Goal: Complete application form

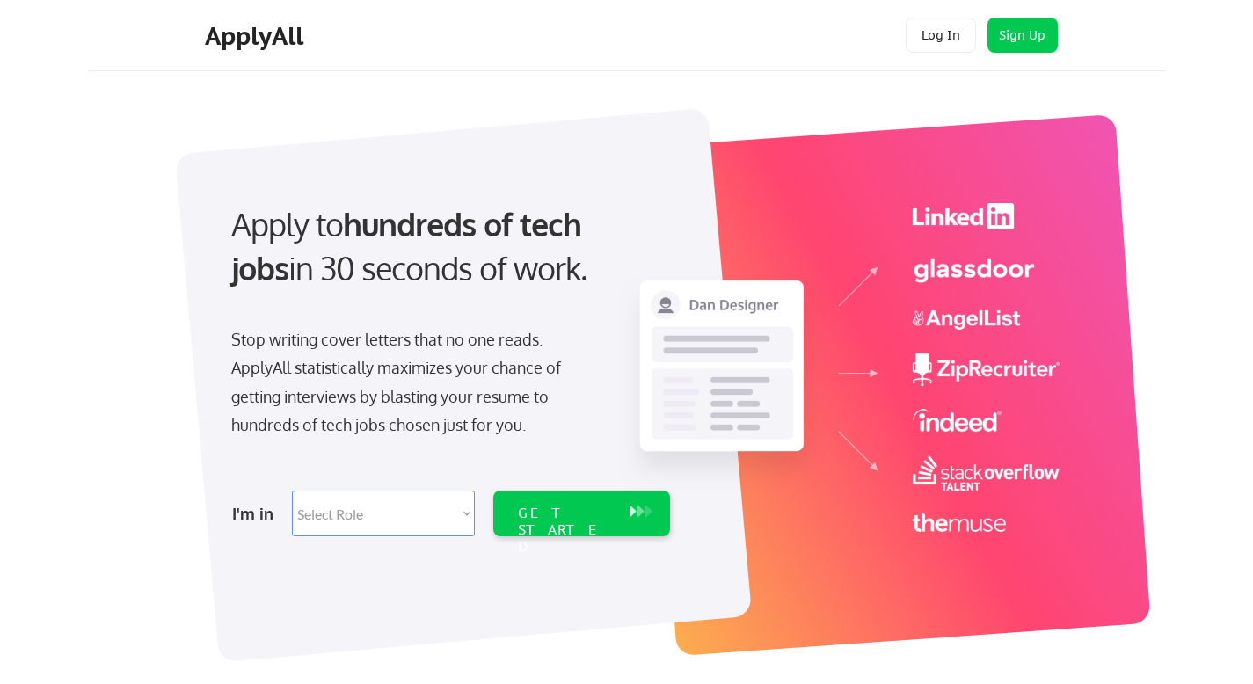
click at [359, 512] on select "Select Role Software Engineering Product Management Customer Success Sales UI/U…" at bounding box center [383, 513] width 183 height 46
select select ""product""
click at [292, 490] on select "Select Role Software Engineering Product Management Customer Success Sales UI/U…" at bounding box center [383, 513] width 183 height 46
select select ""product""
click at [560, 511] on div "GET STARTED" at bounding box center [565, 530] width 94 height 51
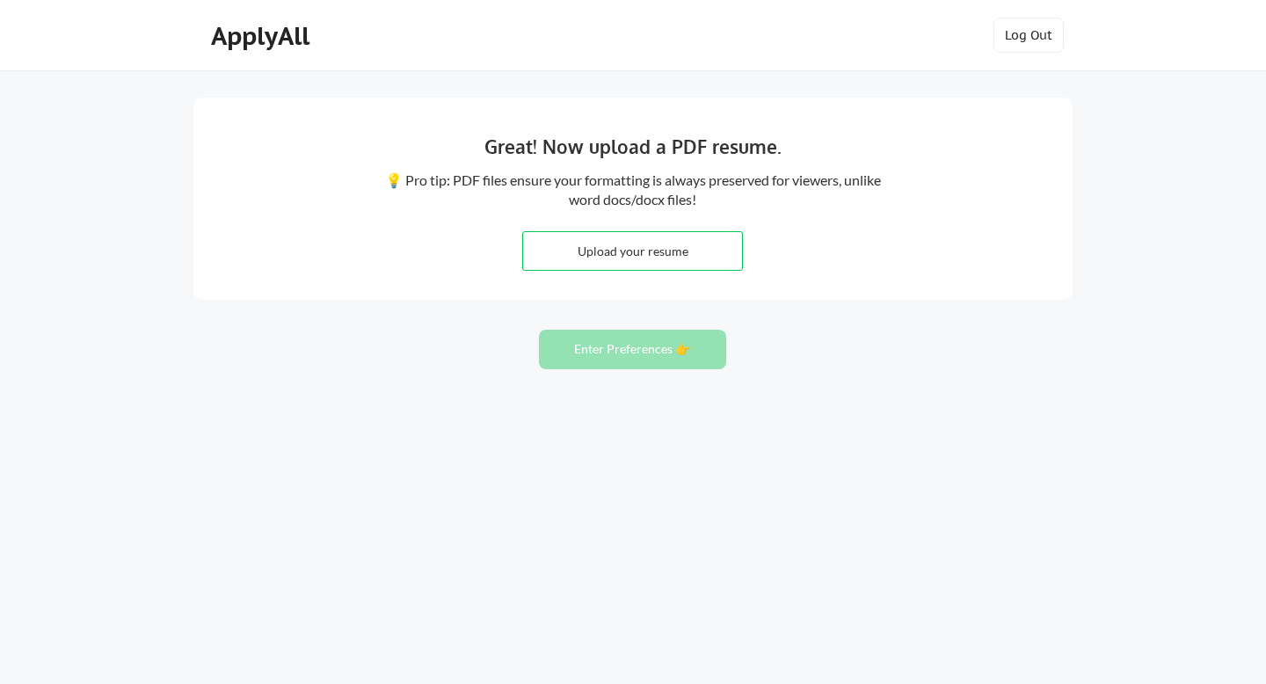
click at [621, 247] on input "file" at bounding box center [632, 251] width 219 height 38
type input "C:\fakepath\Harini copy.docx"
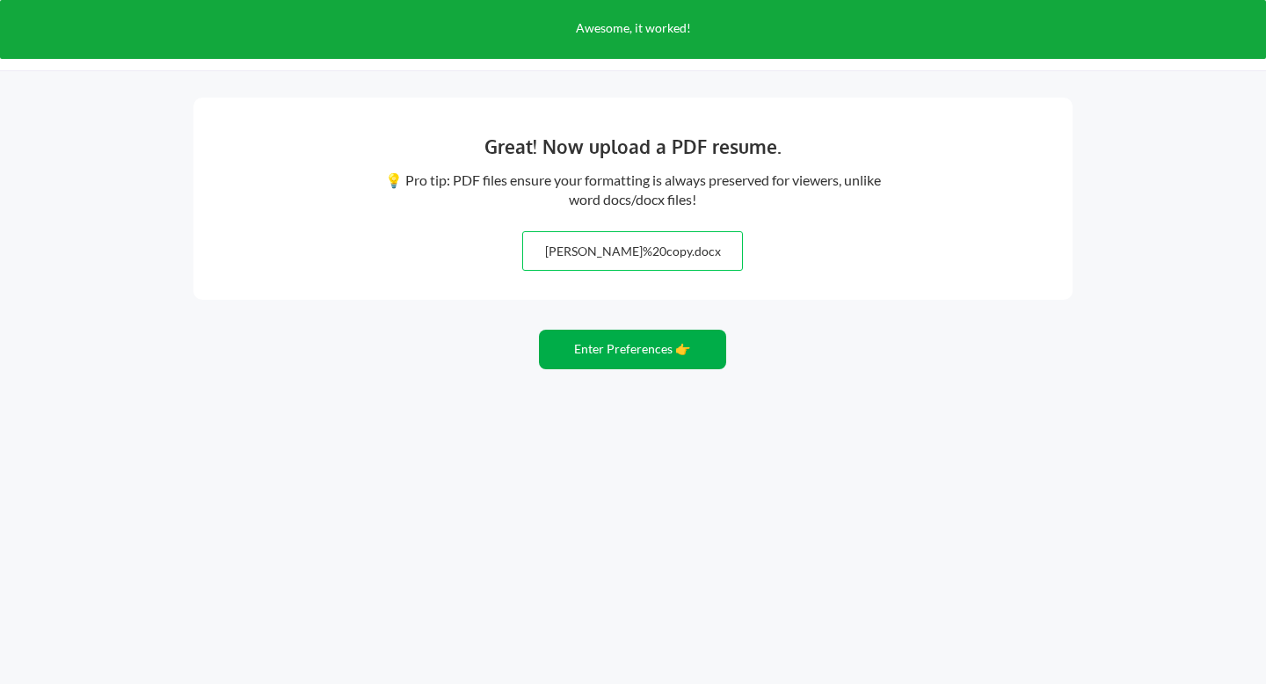
click at [620, 345] on button "Enter Preferences 👉" at bounding box center [632, 350] width 187 height 40
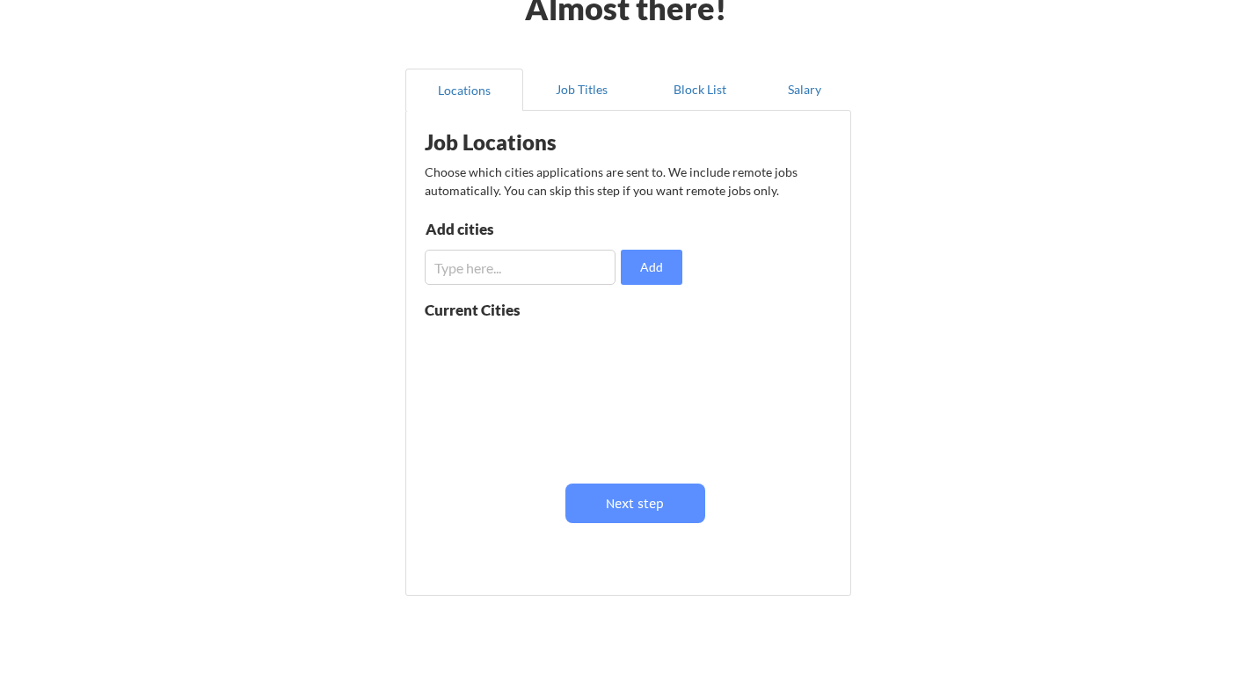
scroll to position [106, 0]
click at [512, 267] on input "input" at bounding box center [520, 265] width 191 height 35
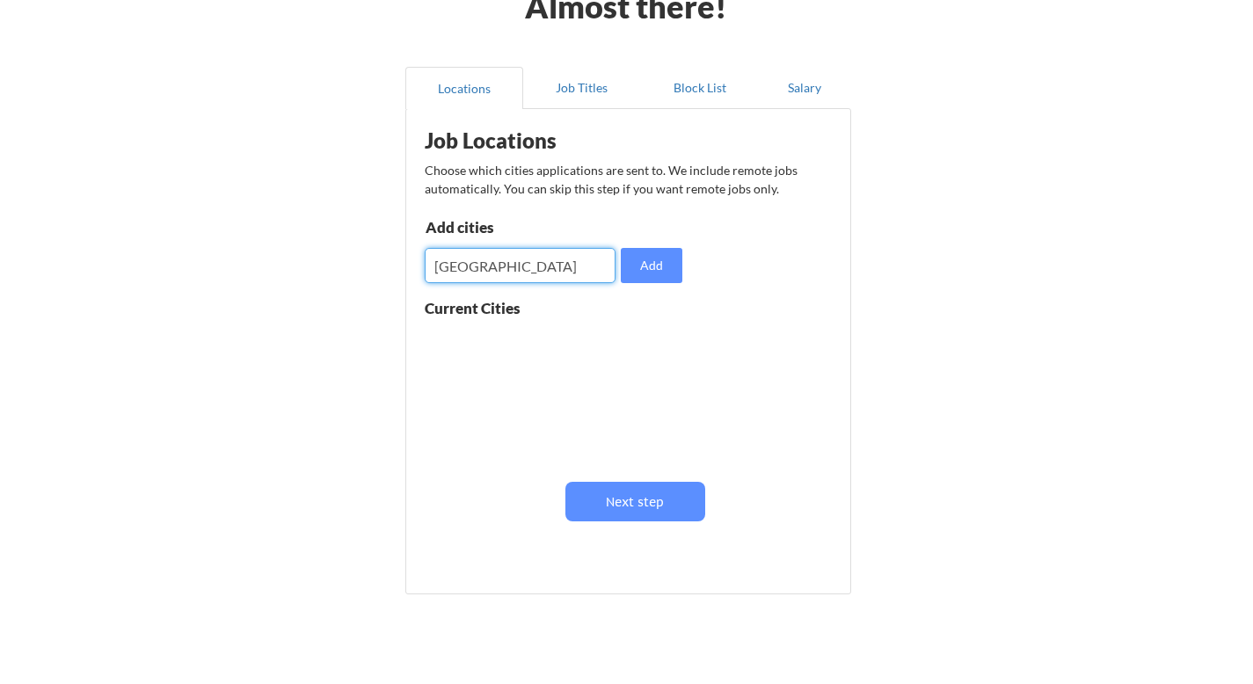
scroll to position [0, 0]
type input "boston"
click at [650, 255] on button "Add" at bounding box center [652, 265] width 62 height 35
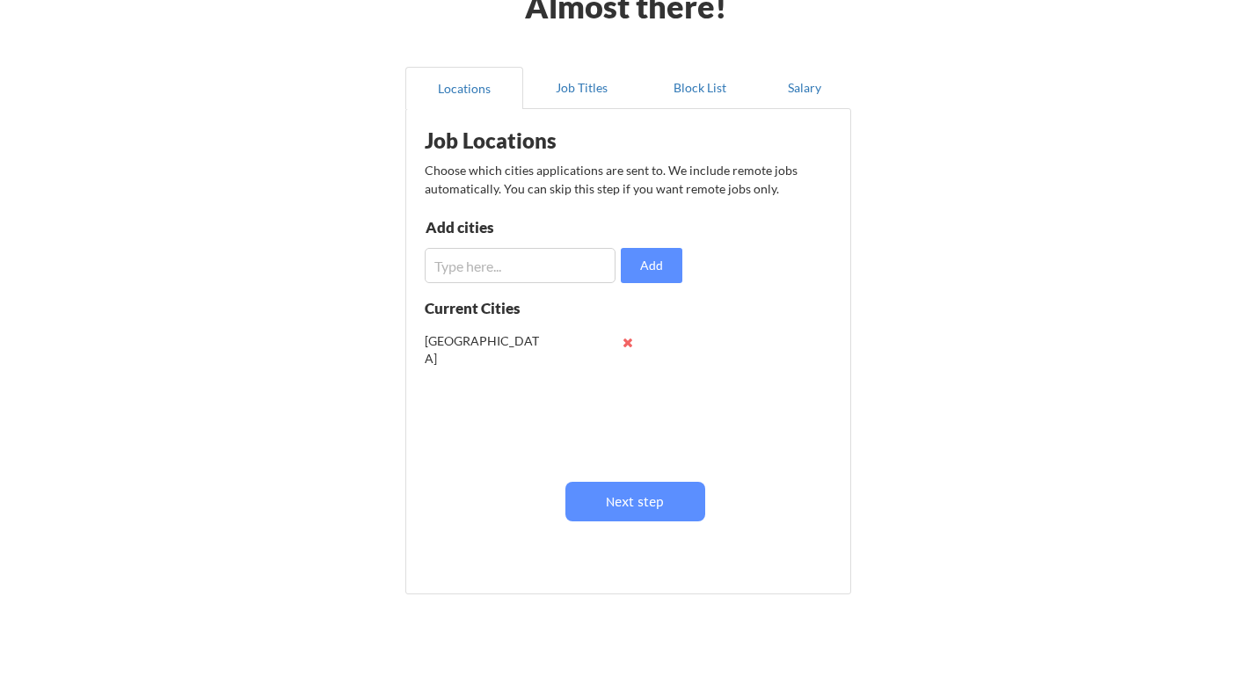
click at [507, 262] on input "input" at bounding box center [520, 265] width 191 height 35
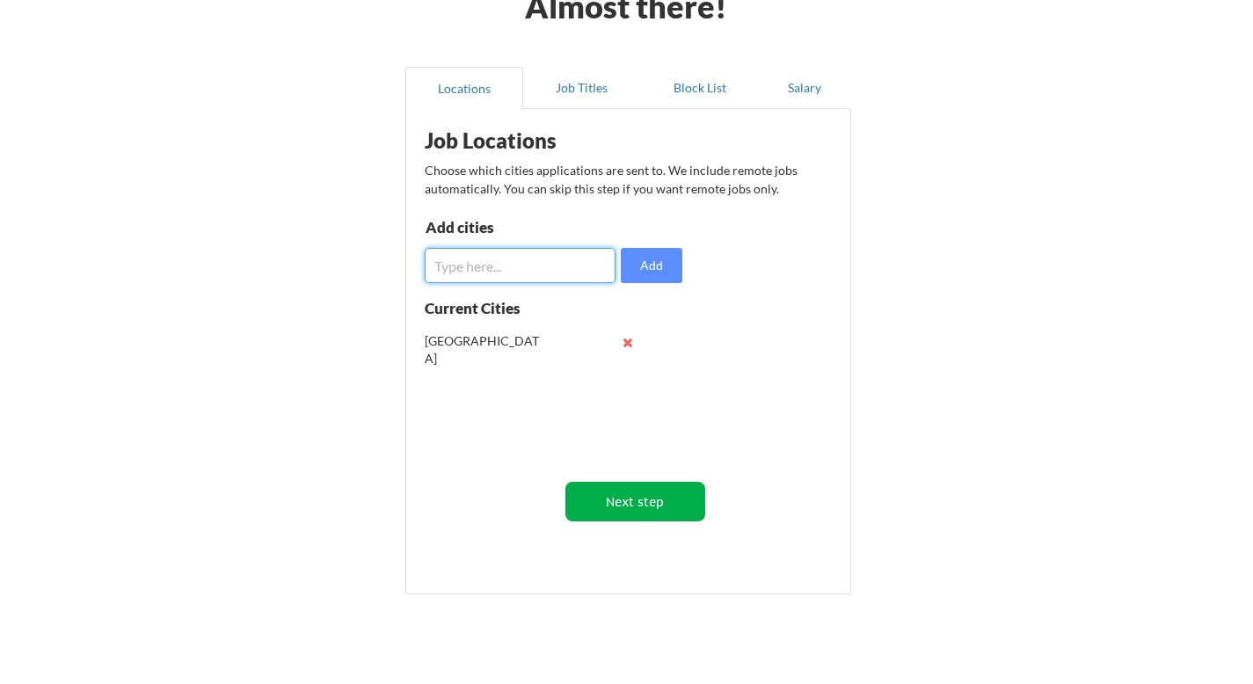
click at [619, 503] on button "Next step" at bounding box center [635, 502] width 140 height 40
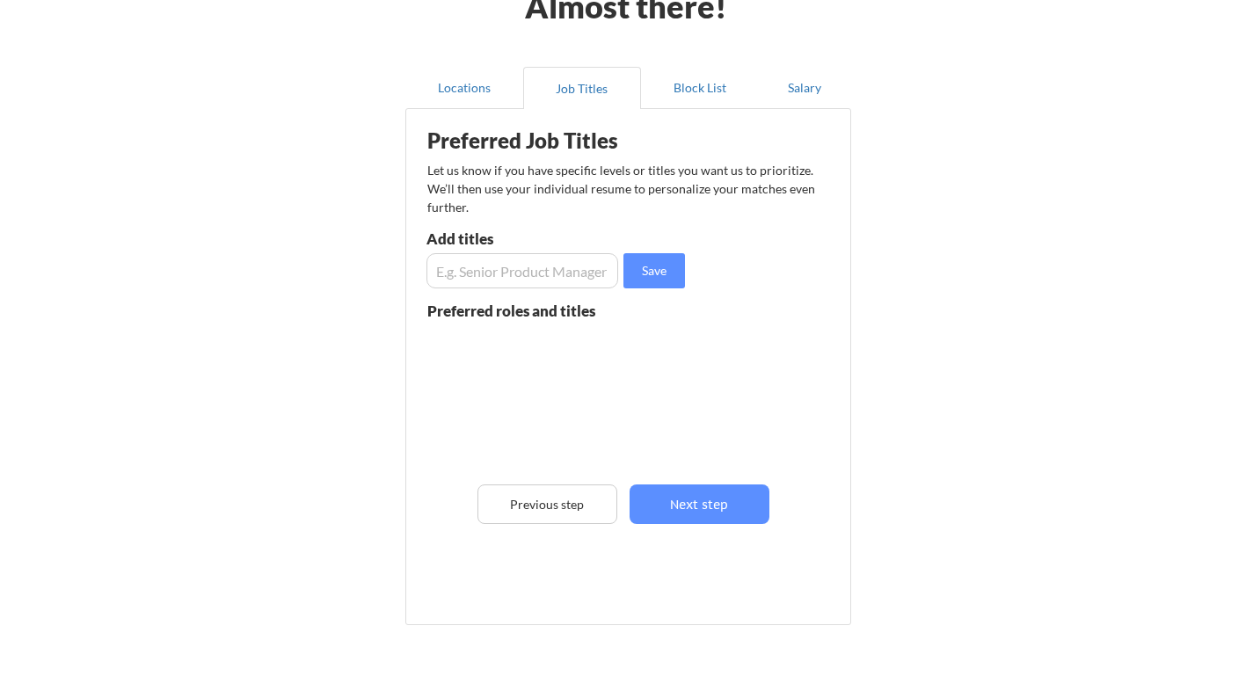
click at [488, 279] on input "input" at bounding box center [522, 270] width 192 height 35
type input "product manager"
click at [673, 283] on button "Save" at bounding box center [654, 270] width 62 height 35
click at [519, 272] on input "input" at bounding box center [522, 270] width 192 height 35
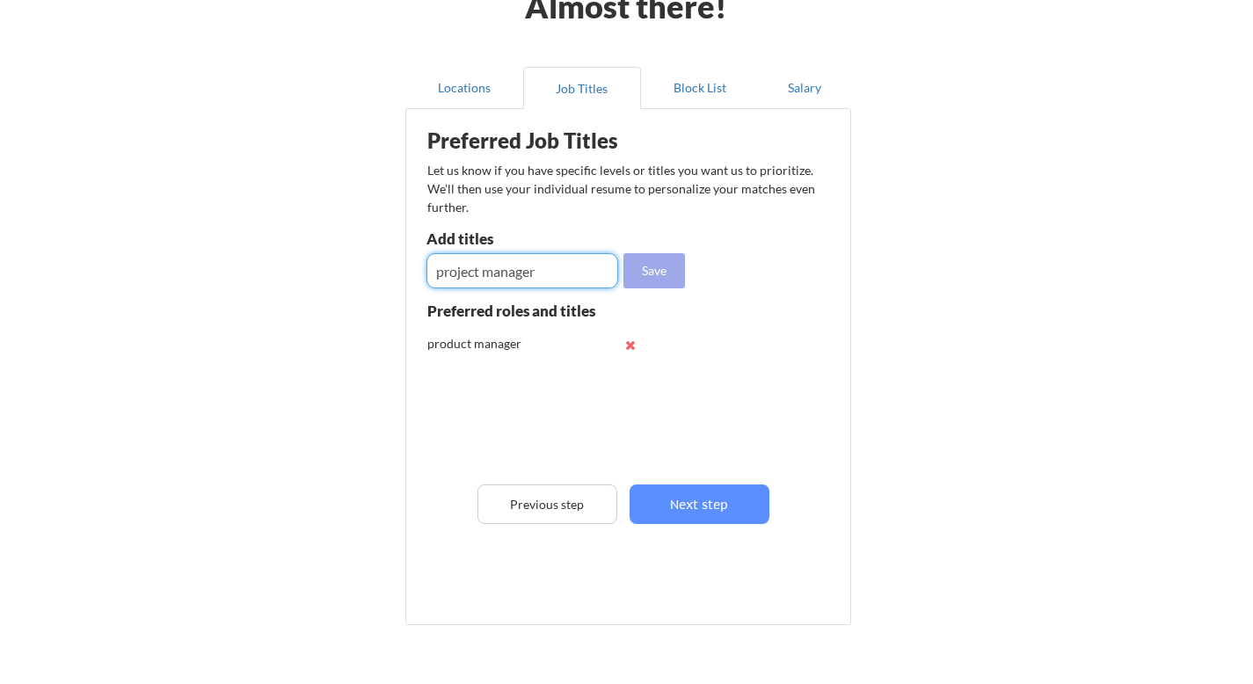
type input "project manager"
click at [640, 265] on button "Save" at bounding box center [654, 270] width 62 height 35
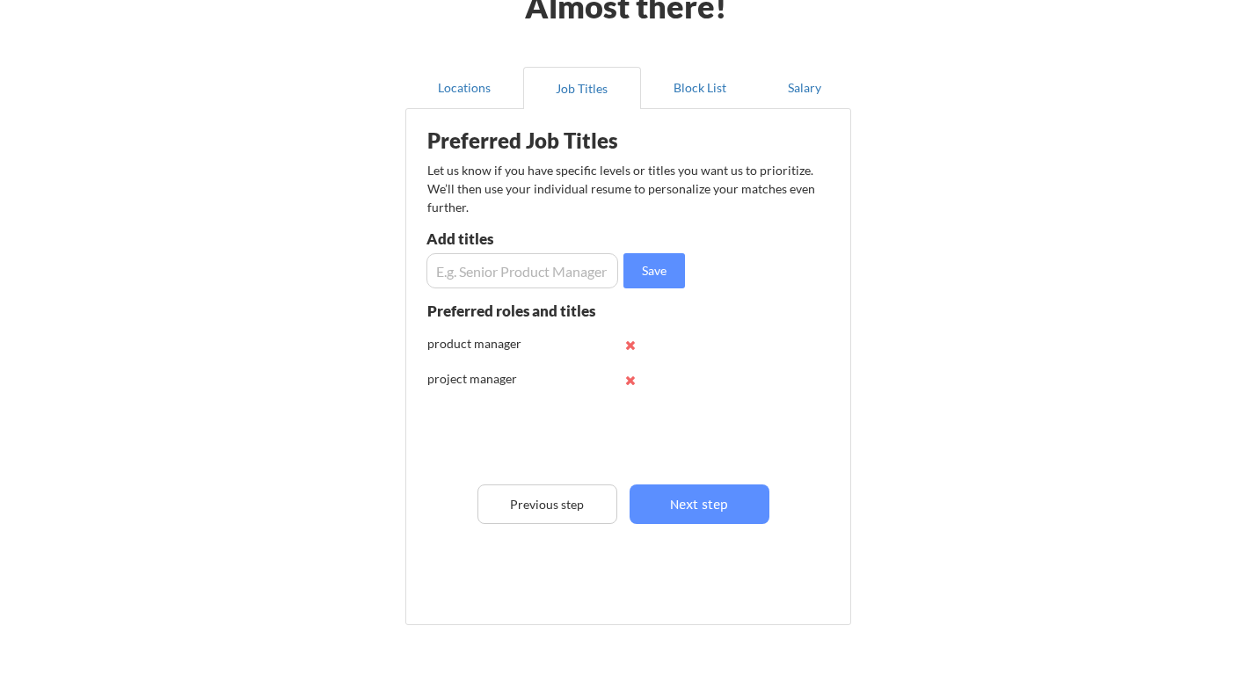
click at [545, 276] on input "input" at bounding box center [522, 270] width 192 height 35
type input "data analyst"
click at [669, 284] on button "Save" at bounding box center [654, 270] width 62 height 35
click at [526, 280] on input "input" at bounding box center [522, 270] width 192 height 35
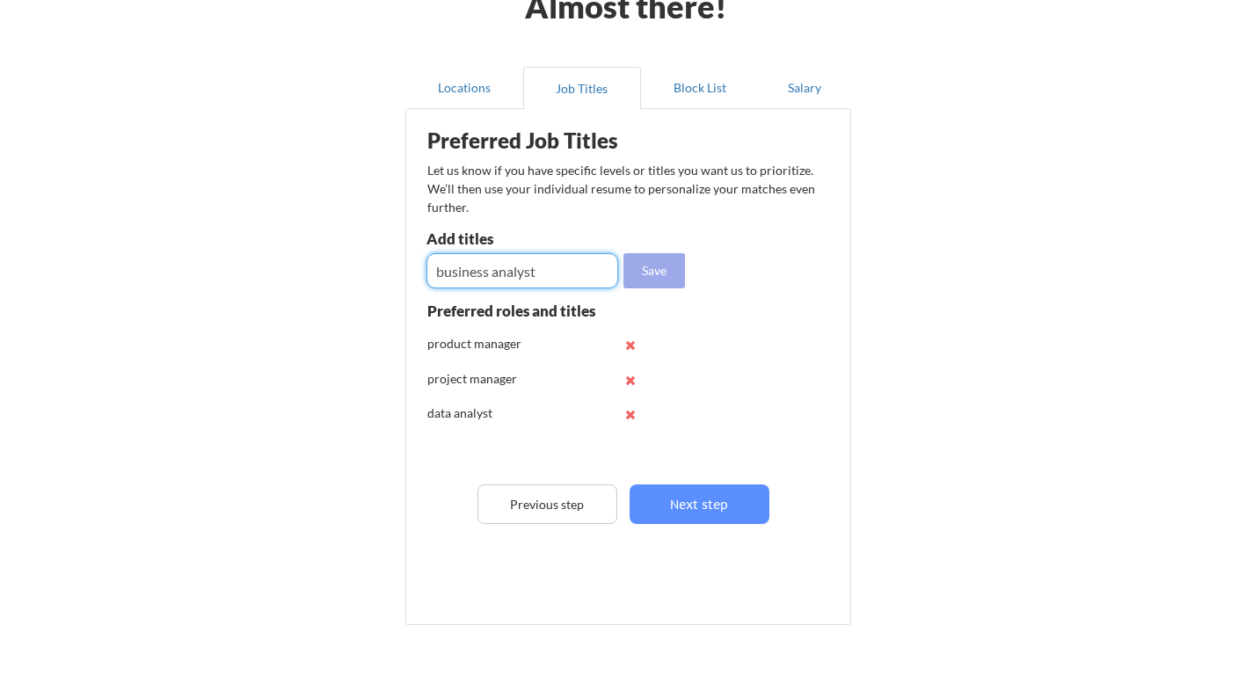
type input "business analyst"
click at [661, 271] on button "Save" at bounding box center [654, 270] width 62 height 35
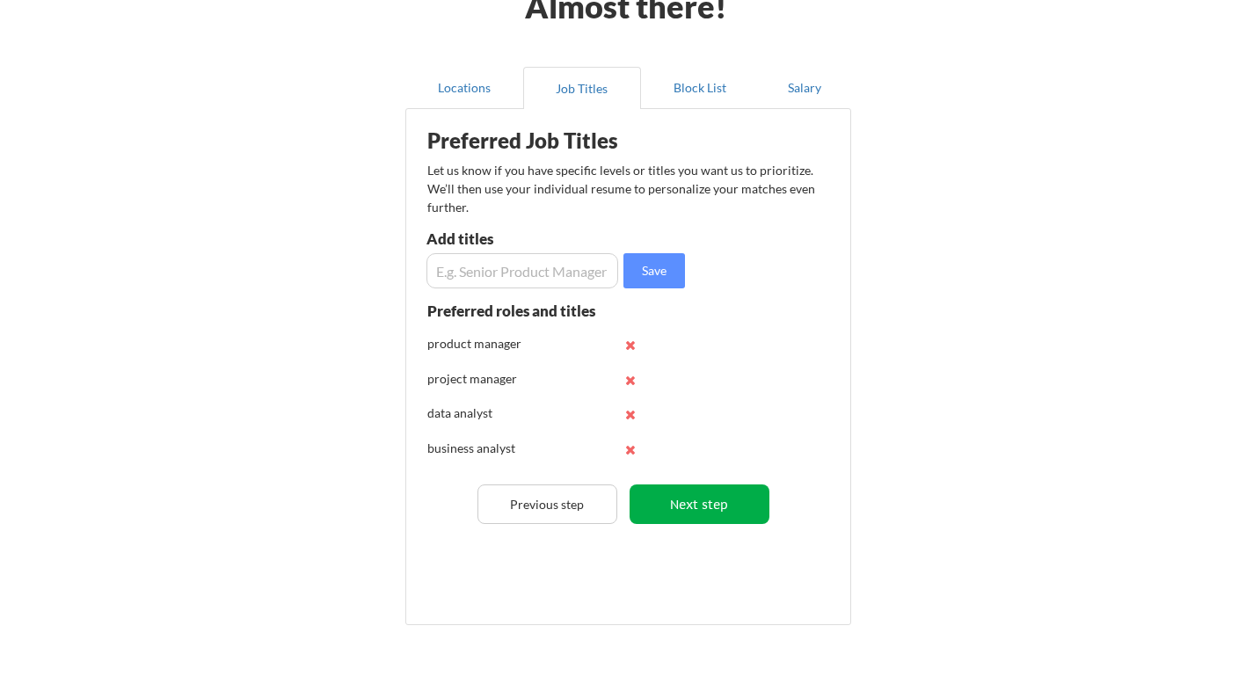
click at [681, 497] on button "Next step" at bounding box center [699, 504] width 140 height 40
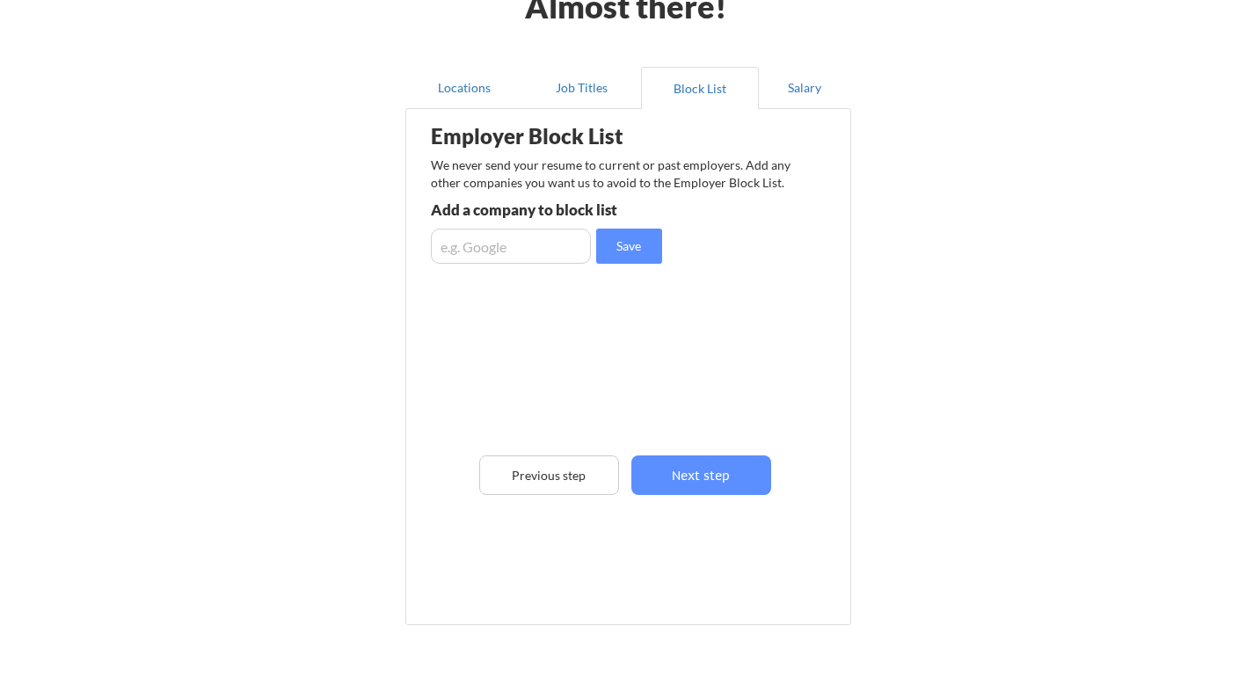
click at [498, 232] on input "input" at bounding box center [511, 246] width 160 height 35
type input "g"
type input "perplexity"
click at [637, 257] on button "Save" at bounding box center [629, 246] width 66 height 35
click at [512, 250] on input "input" at bounding box center [511, 246] width 160 height 35
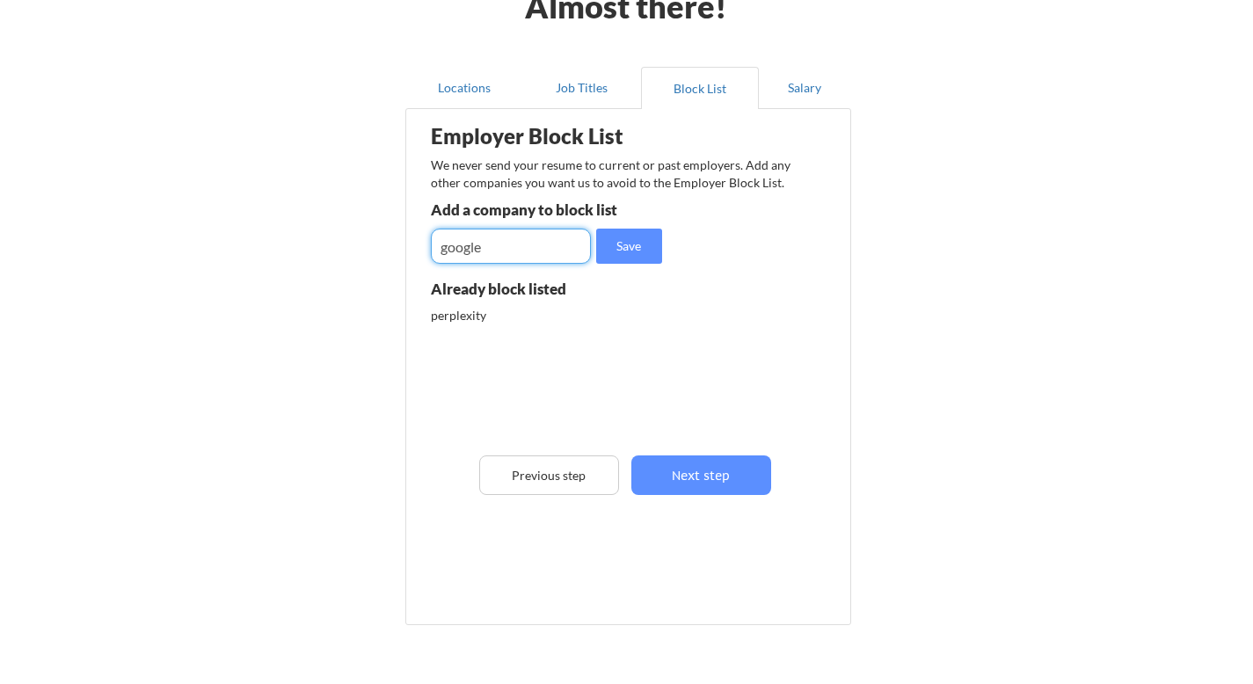
type input "google"
click at [620, 266] on div "Employer Block List We never send your resume to current or past employers. Add…" at bounding box center [628, 340] width 426 height 454
click at [624, 257] on button "Save" at bounding box center [629, 246] width 66 height 35
click at [528, 255] on input "input" at bounding box center [511, 246] width 160 height 35
type input "meta"
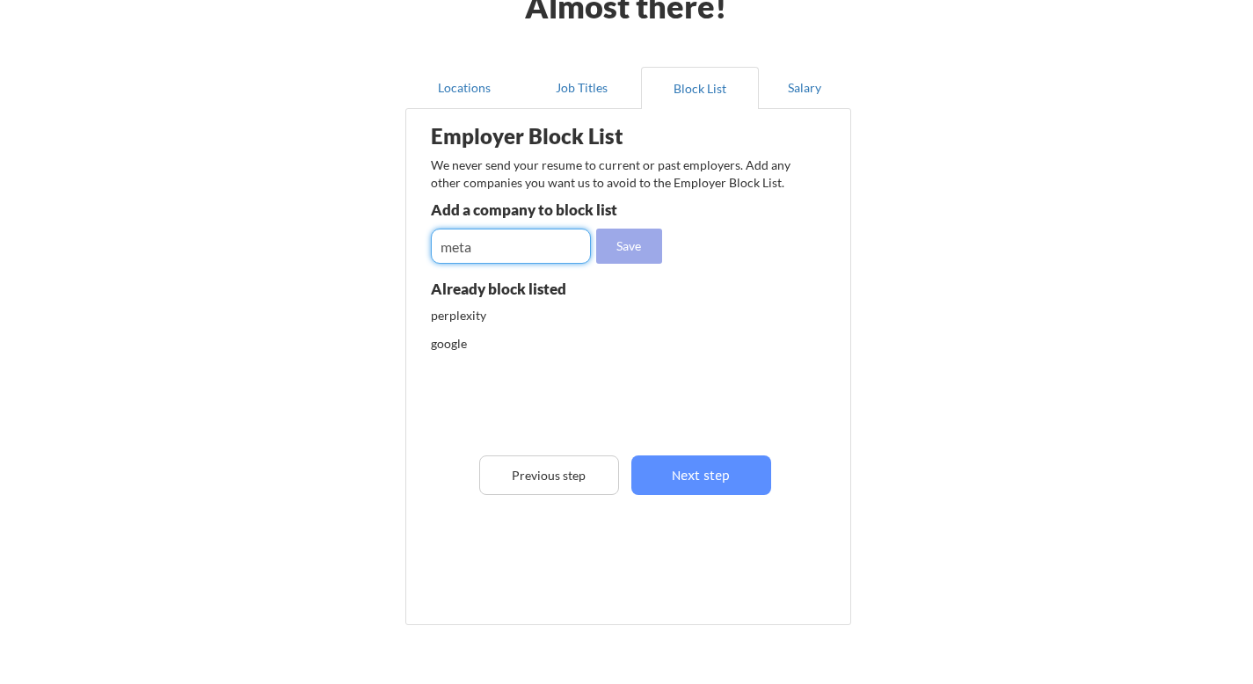
click at [616, 250] on button "Save" at bounding box center [629, 246] width 66 height 35
click at [505, 258] on input "input" at bounding box center [511, 246] width 160 height 35
type input "netflix"
click at [609, 258] on button "Save" at bounding box center [629, 246] width 66 height 35
click at [505, 258] on input "input" at bounding box center [511, 246] width 160 height 35
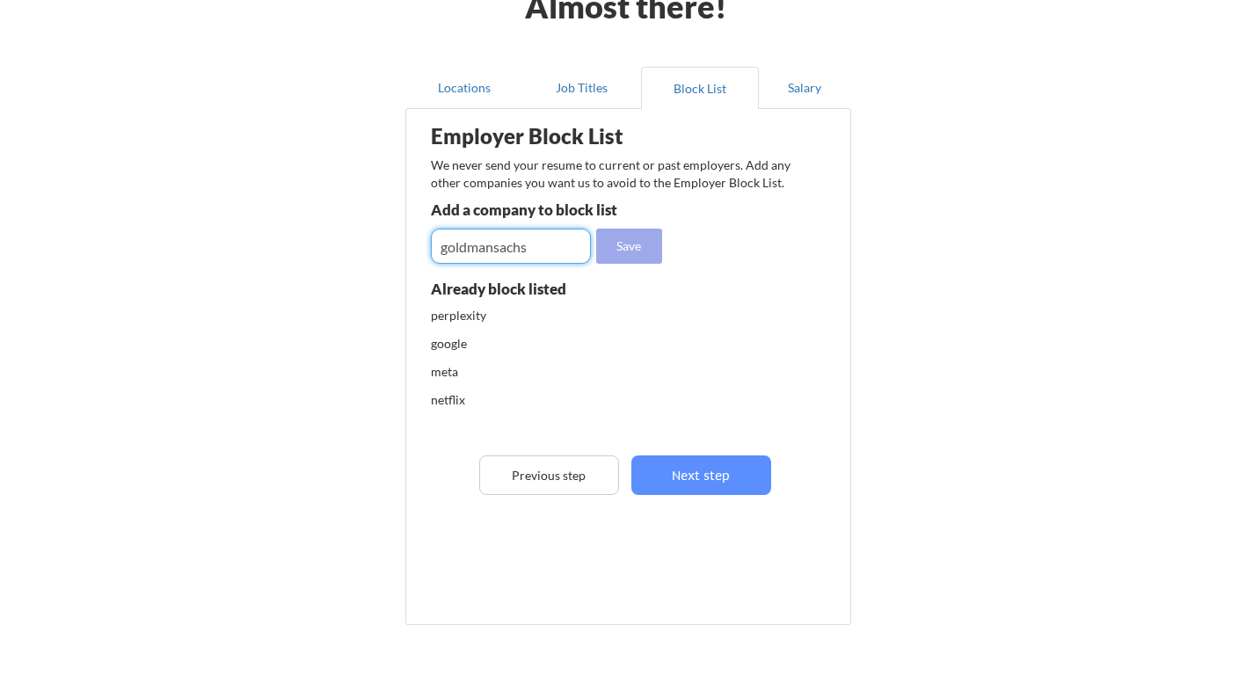
type input "goldmansachs"
click at [624, 244] on button "Save" at bounding box center [629, 246] width 66 height 35
click at [539, 247] on input "input" at bounding box center [511, 246] width 160 height 35
type input "mckinsey"
click at [621, 256] on button "Save" at bounding box center [629, 246] width 66 height 35
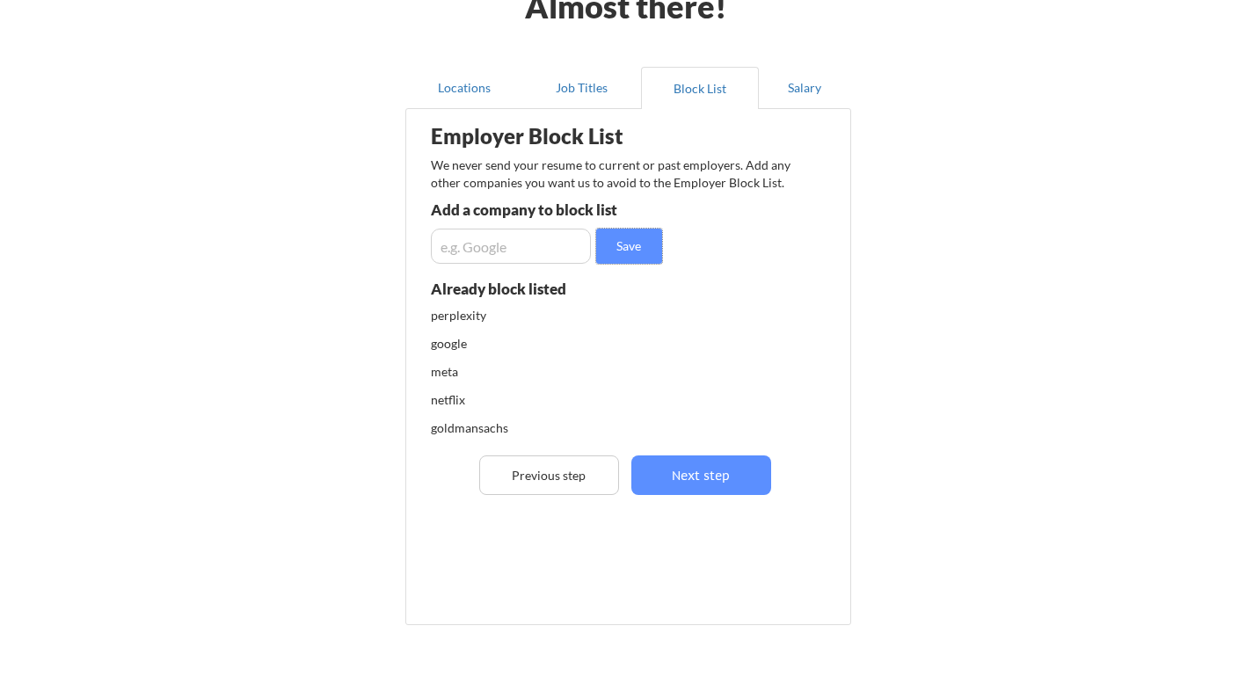
click at [508, 240] on input "input" at bounding box center [511, 246] width 160 height 35
type input "microsoft"
click at [633, 245] on button "Save" at bounding box center [629, 246] width 66 height 35
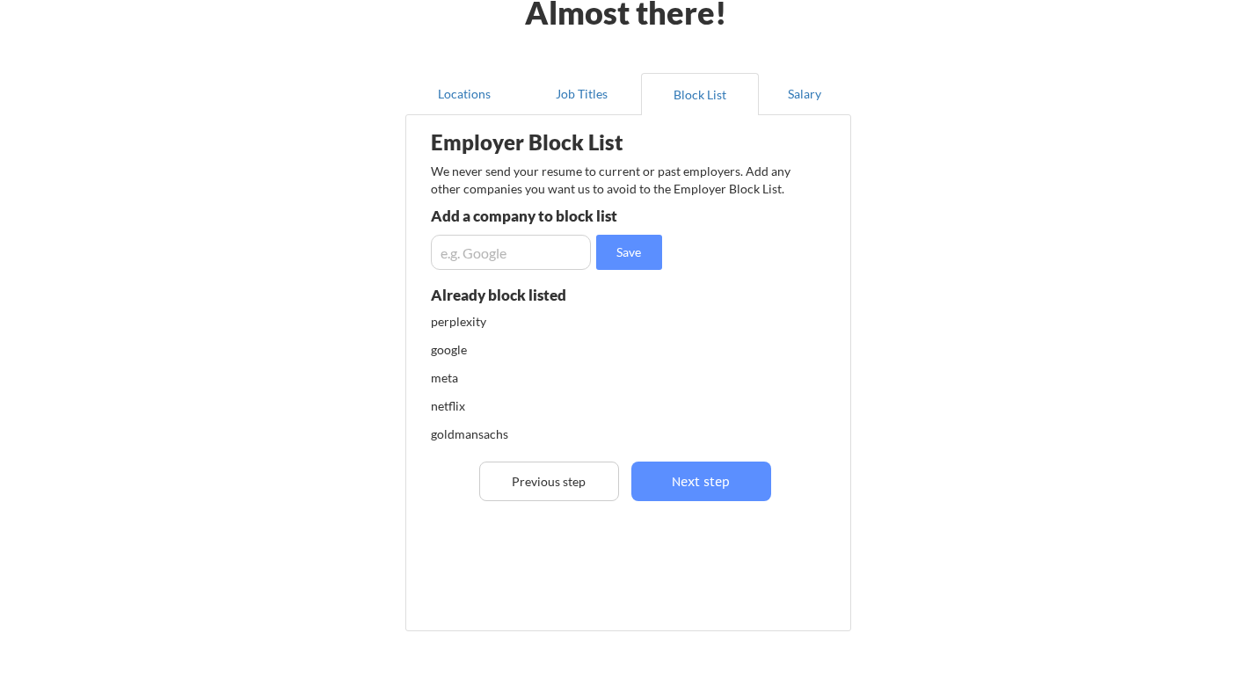
scroll to position [98, 0]
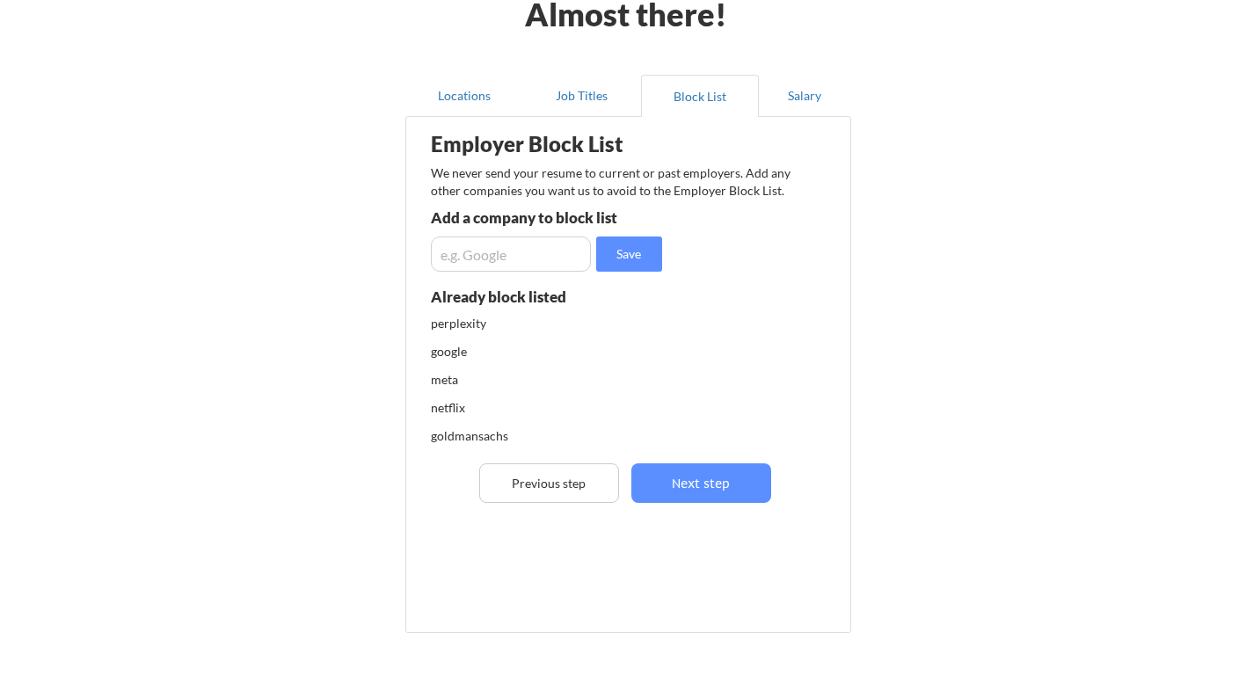
click at [472, 324] on div "perplexity" at bounding box center [523, 324] width 185 height 18
click at [548, 486] on button "Previous step" at bounding box center [549, 483] width 140 height 40
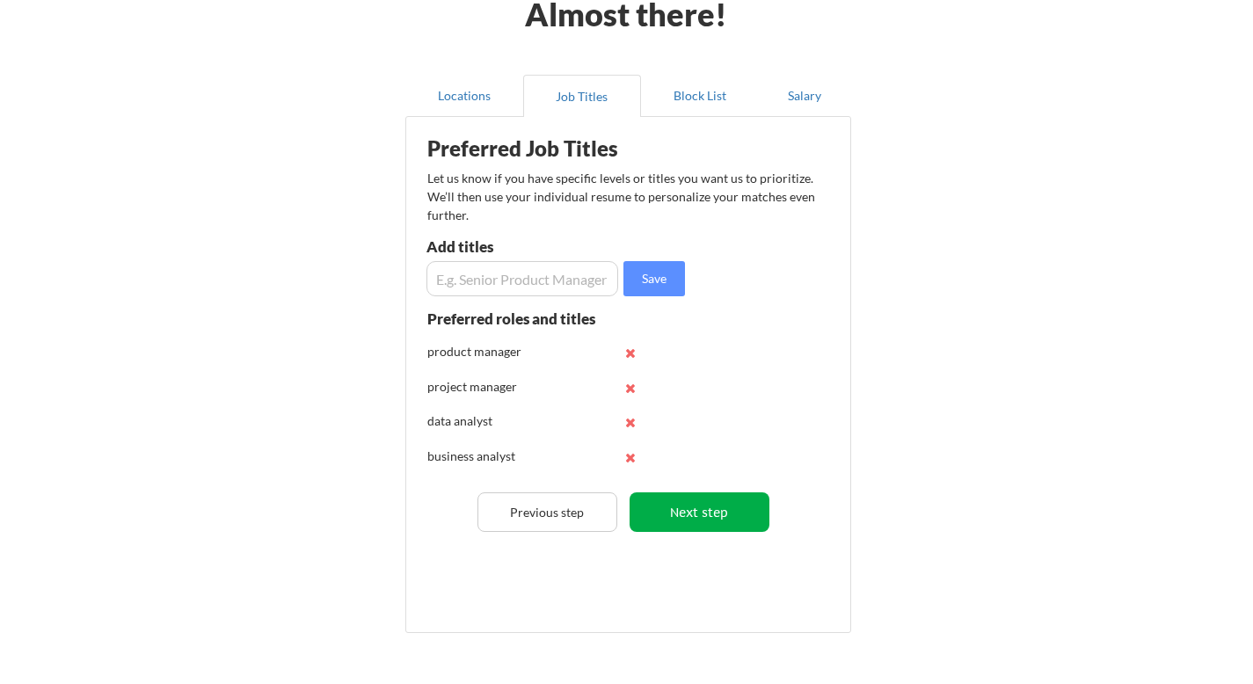
click at [699, 498] on button "Next step" at bounding box center [699, 512] width 140 height 40
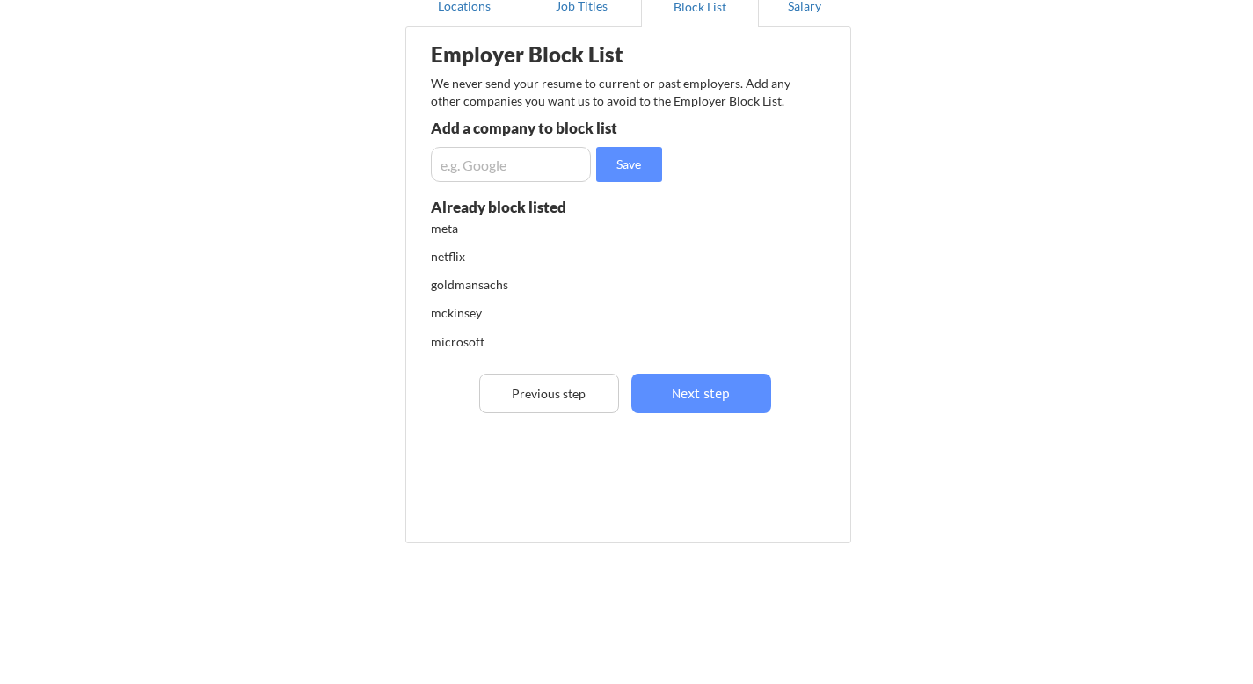
scroll to position [208, 0]
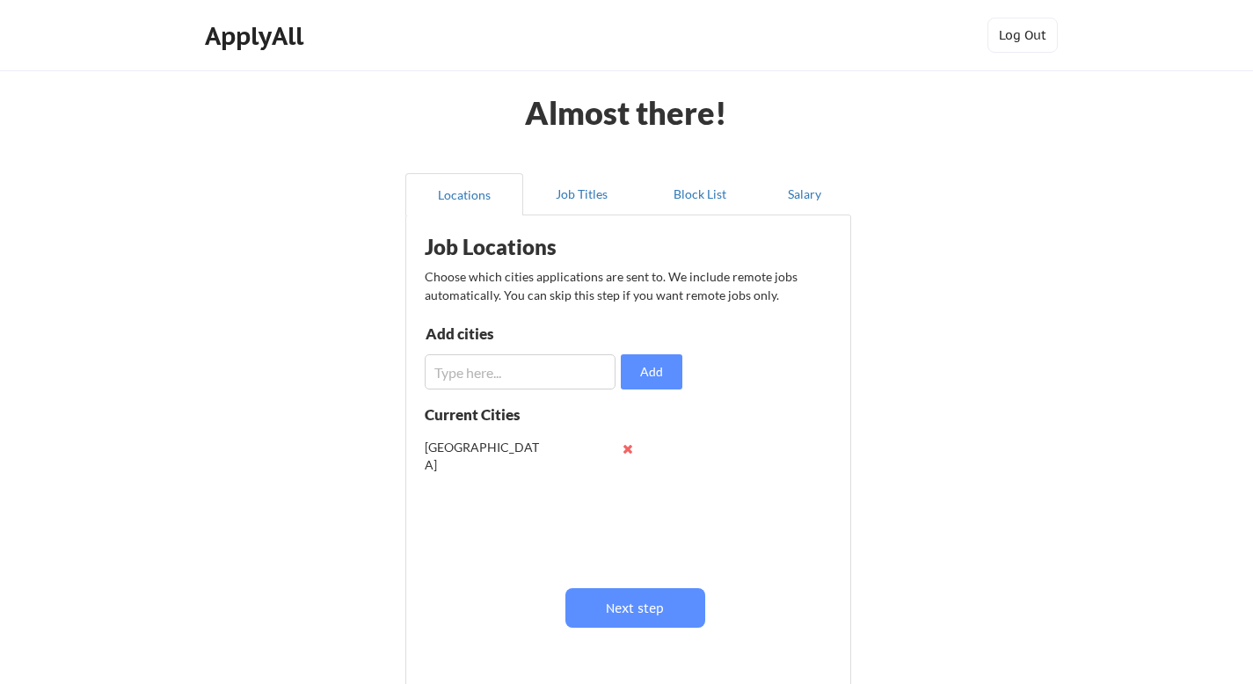
scroll to position [178, 0]
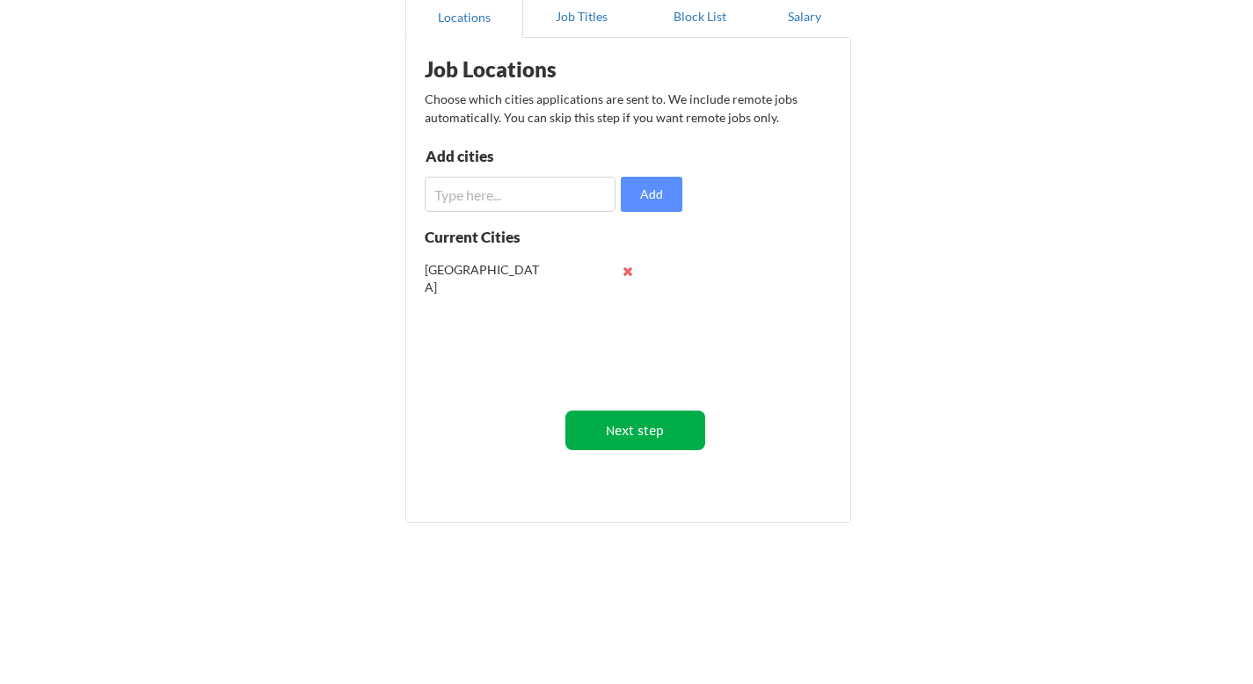
click at [625, 442] on button "Next step" at bounding box center [635, 431] width 140 height 40
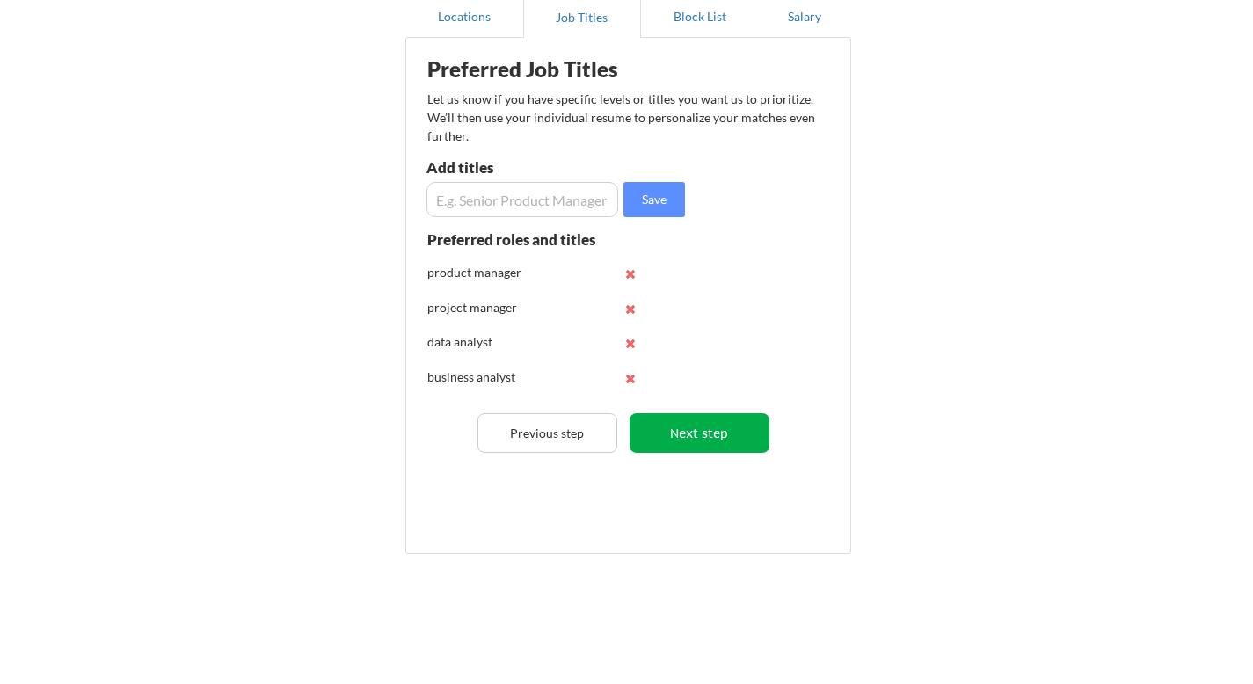
click at [668, 425] on button "Next step" at bounding box center [699, 433] width 140 height 40
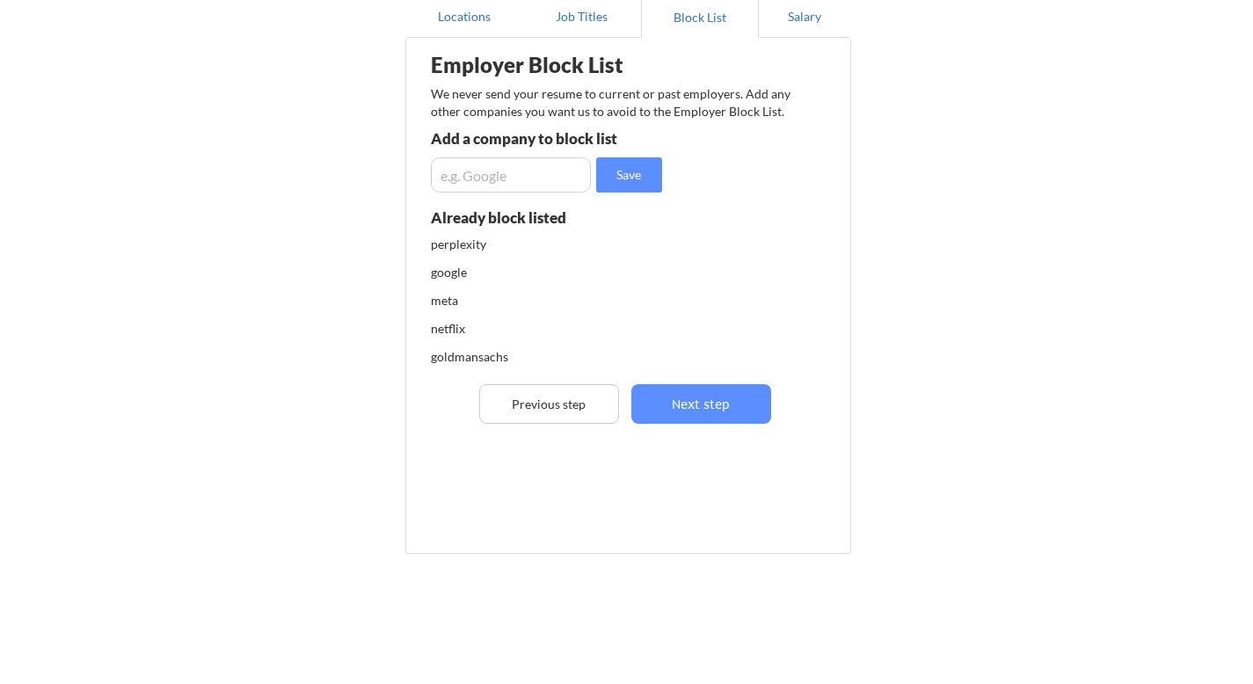
click at [467, 352] on div "goldmansachs" at bounding box center [523, 357] width 185 height 18
drag, startPoint x: 518, startPoint y: 360, endPoint x: 461, endPoint y: 363, distance: 56.3
click at [462, 362] on div "goldmansachs" at bounding box center [523, 357] width 185 height 18
click at [493, 163] on input "input" at bounding box center [511, 174] width 160 height 35
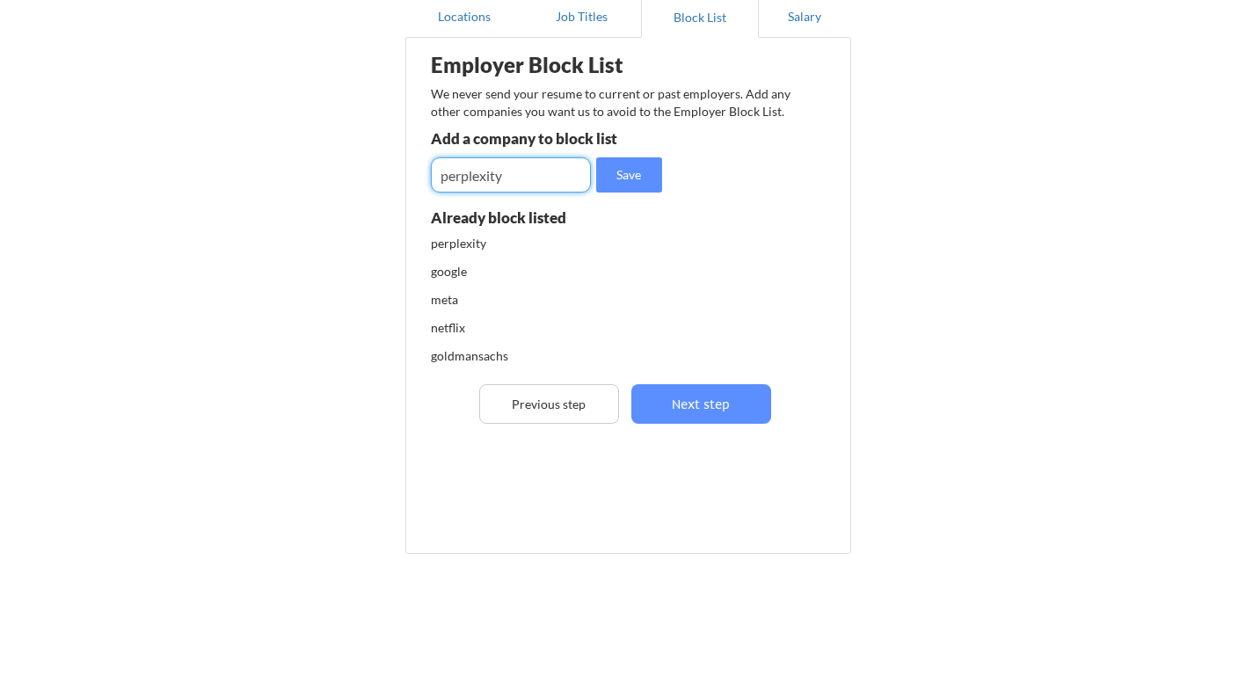
type input "perplexity"
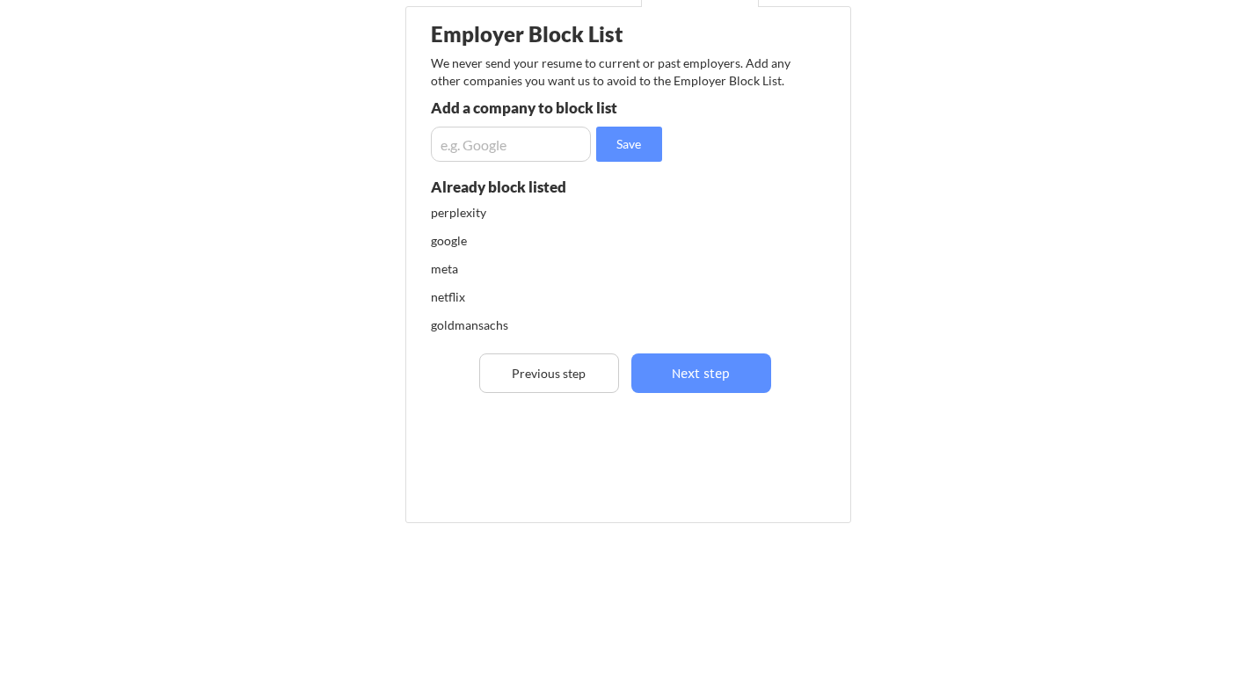
scroll to position [96, 0]
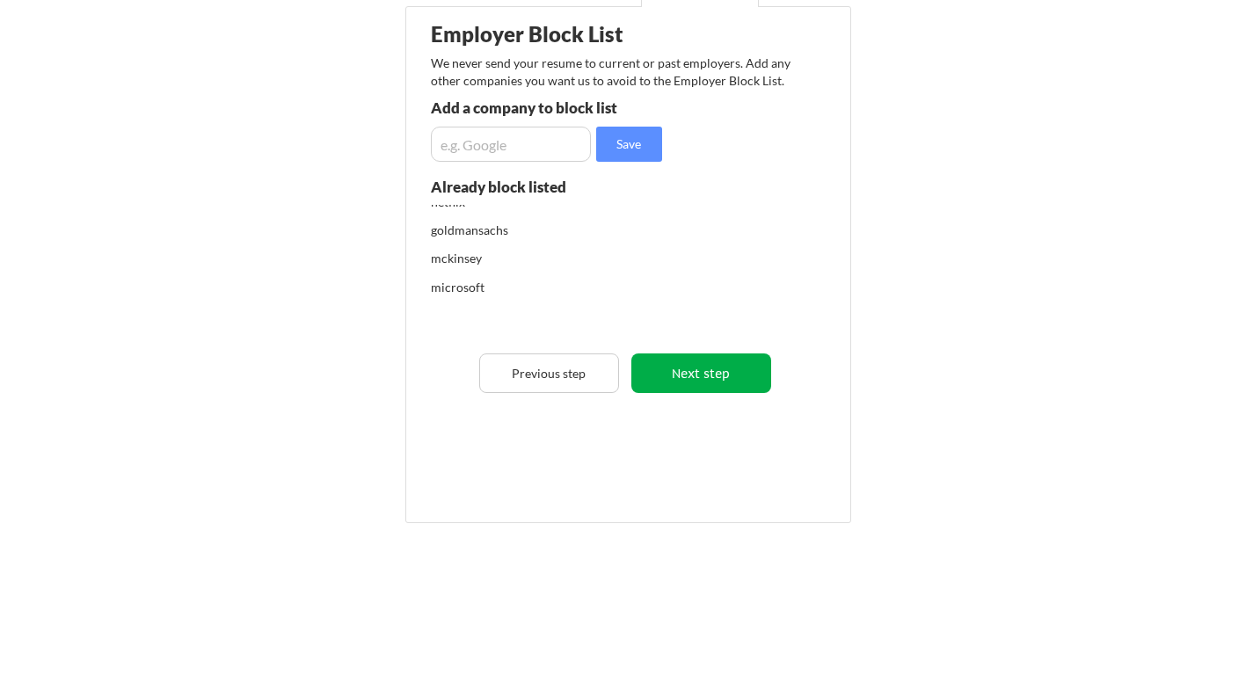
click at [675, 367] on button "Next step" at bounding box center [701, 373] width 140 height 40
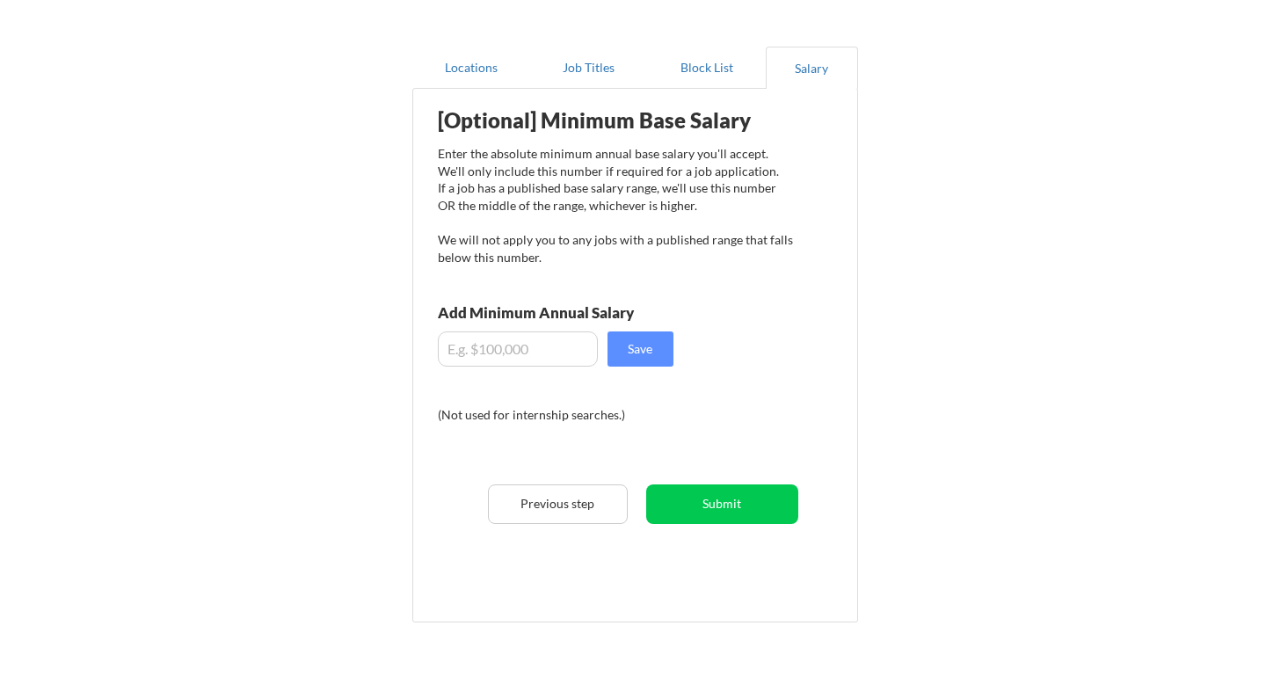
scroll to position [122, 0]
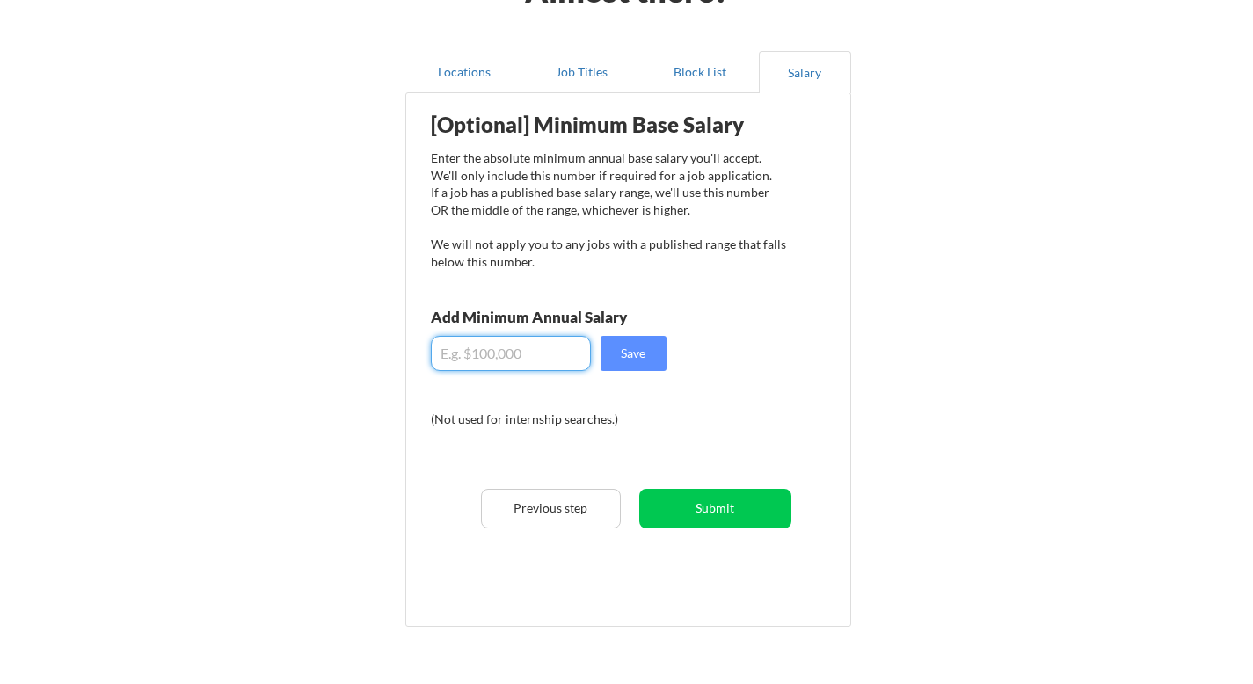
click at [483, 357] on input "input" at bounding box center [511, 353] width 160 height 35
type input "$120,000"
click at [723, 511] on button "Submit" at bounding box center [715, 509] width 152 height 40
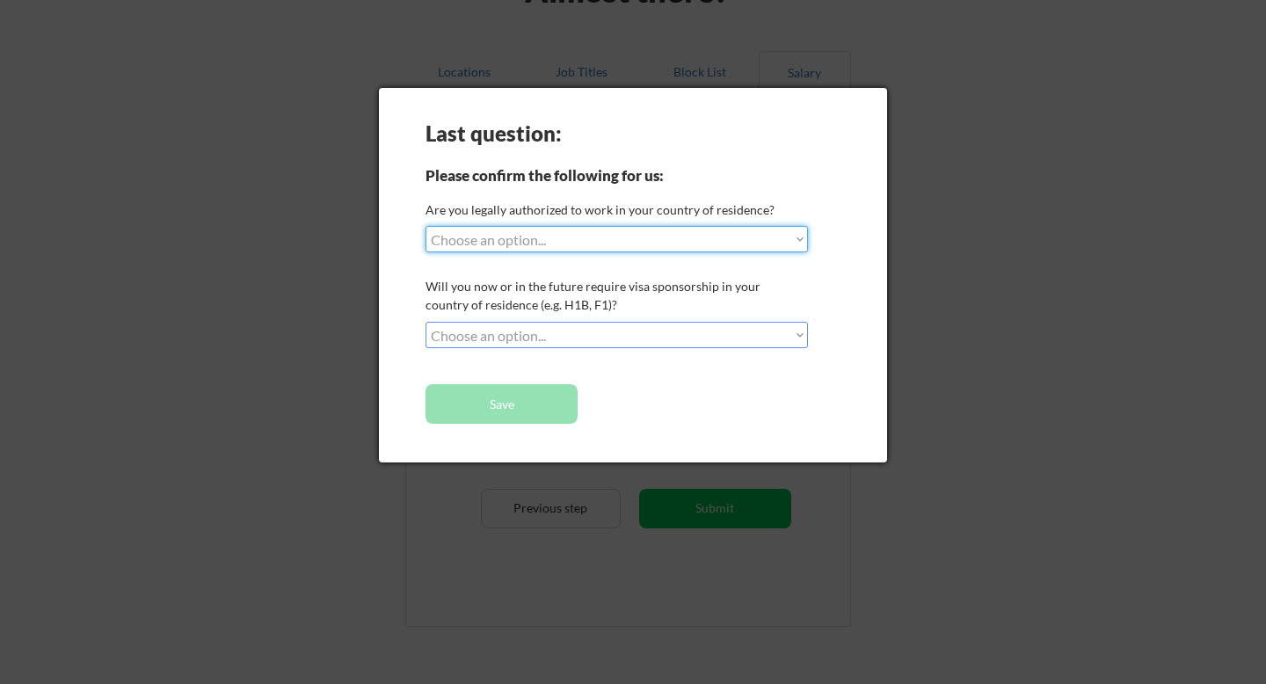
click at [543, 236] on select "Choose an option... Yes, I am a [DEMOGRAPHIC_DATA] Citizen Yes, I am a [DEMOGRA…" at bounding box center [616, 239] width 382 height 26
select select ""yes__i_am_here_on_a_visa__h1b__opt__etc__""
click at [425, 226] on select "Choose an option... Yes, I am a [DEMOGRAPHIC_DATA] Citizen Yes, I am a [DEMOGRA…" at bounding box center [616, 239] width 382 height 26
click at [534, 336] on select "Choose an option... No, I will not need sponsorship Yes, I will need sponsorship" at bounding box center [616, 335] width 382 height 26
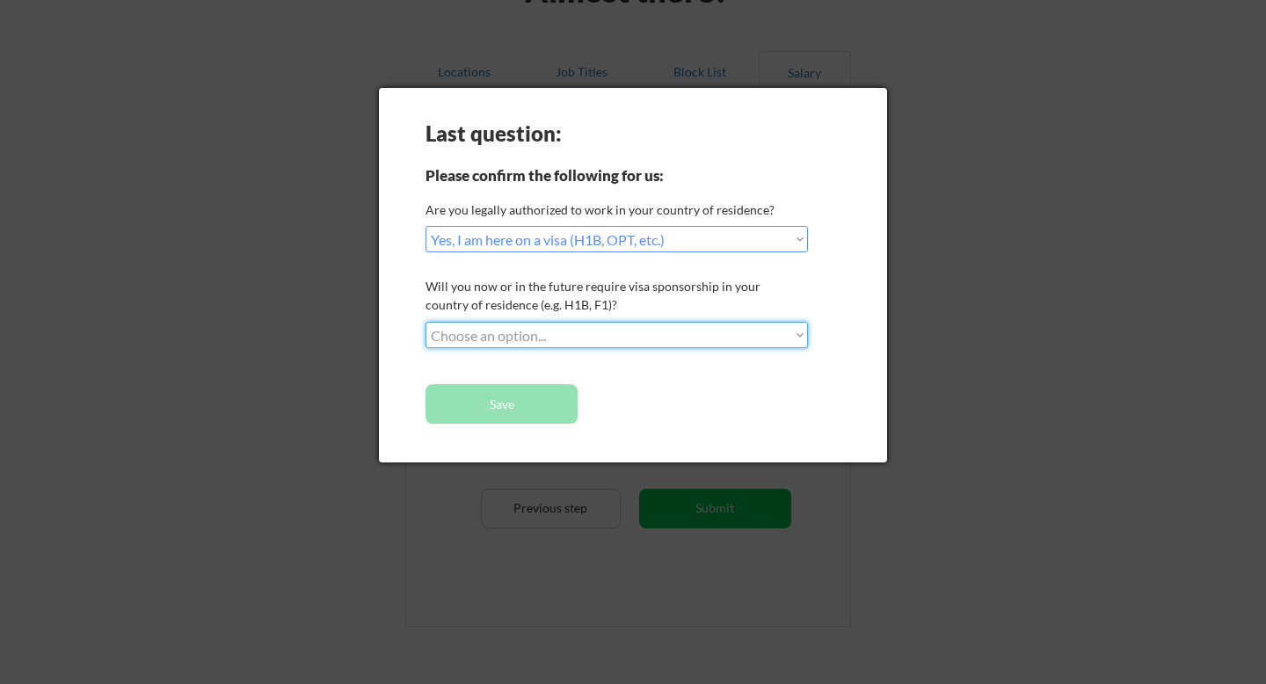
select select ""yes__i_will_need_sponsorship""
click at [425, 322] on select "Choose an option... No, I will not need sponsorship Yes, I will need sponsorship" at bounding box center [616, 335] width 382 height 26
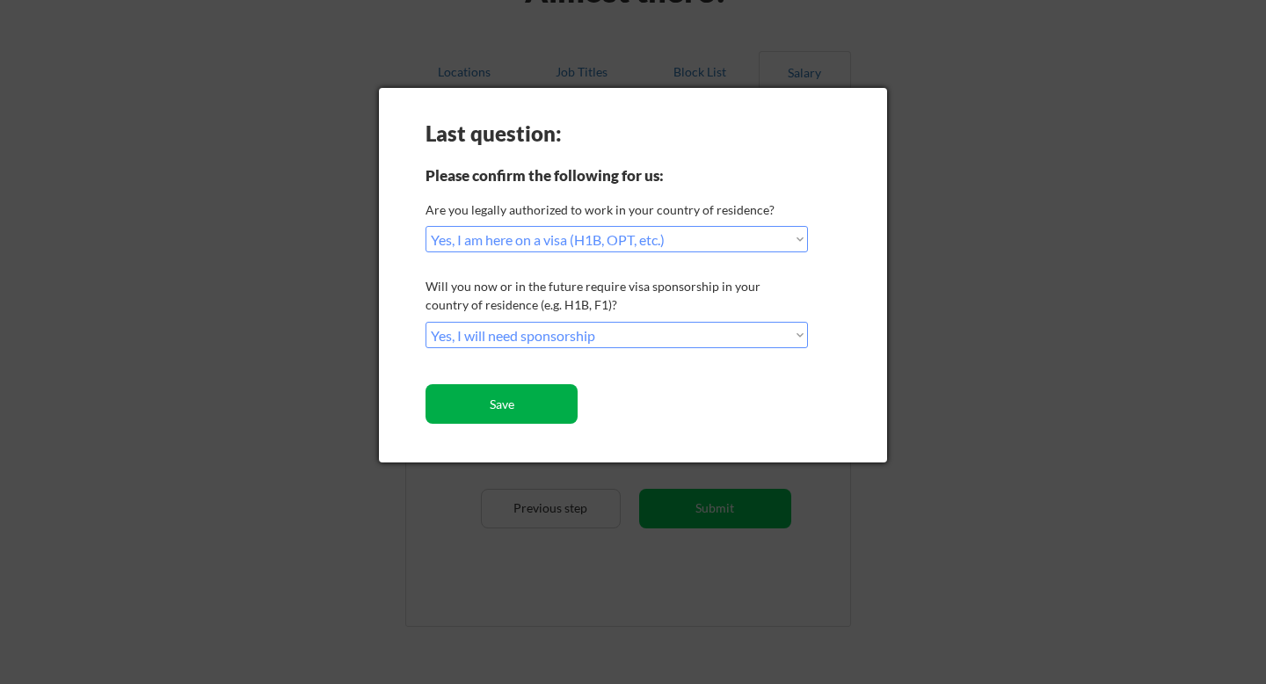
click at [505, 399] on button "Save" at bounding box center [501, 404] width 152 height 40
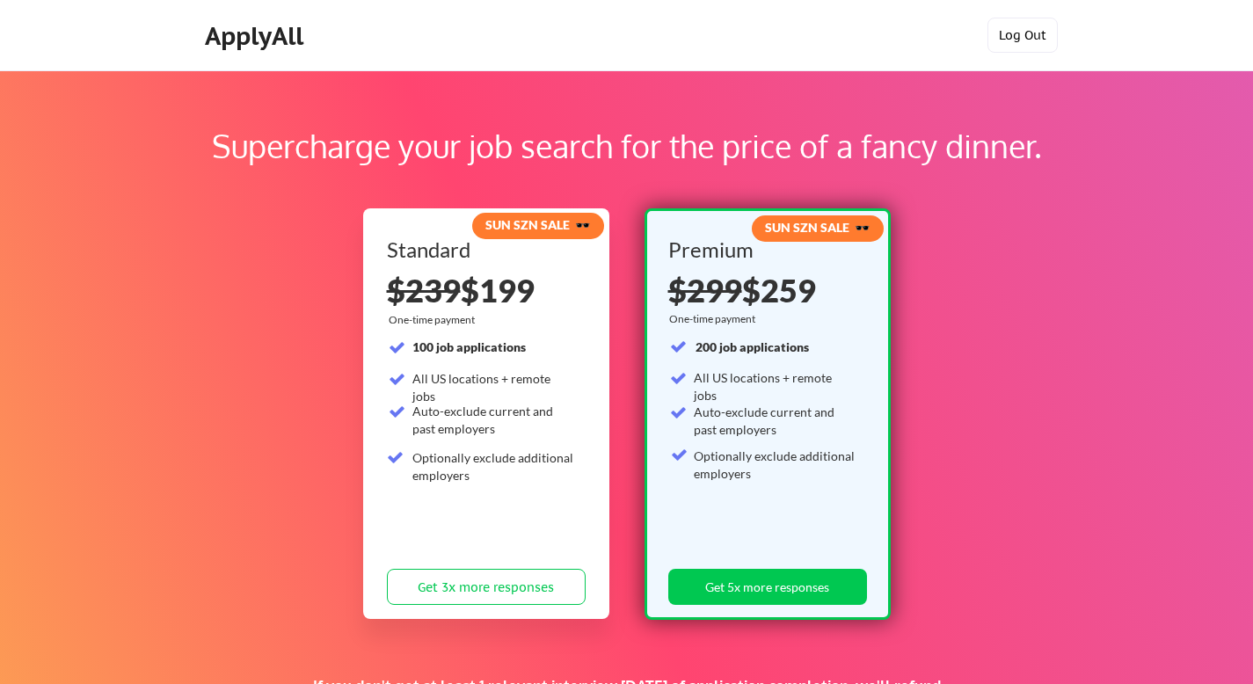
click at [1020, 39] on button "Log Out" at bounding box center [1022, 35] width 70 height 35
